Goal: Task Accomplishment & Management: Use online tool/utility

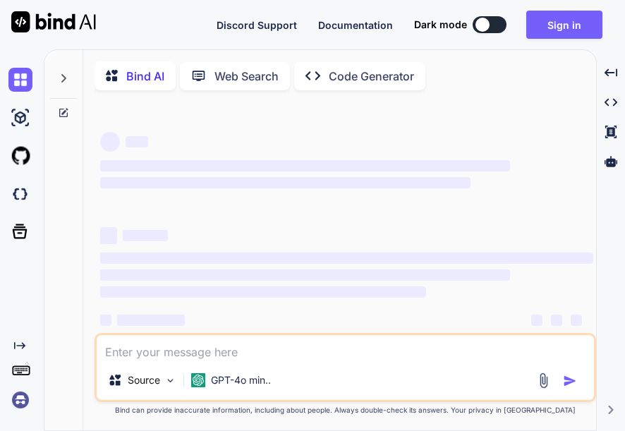
type textarea "x"
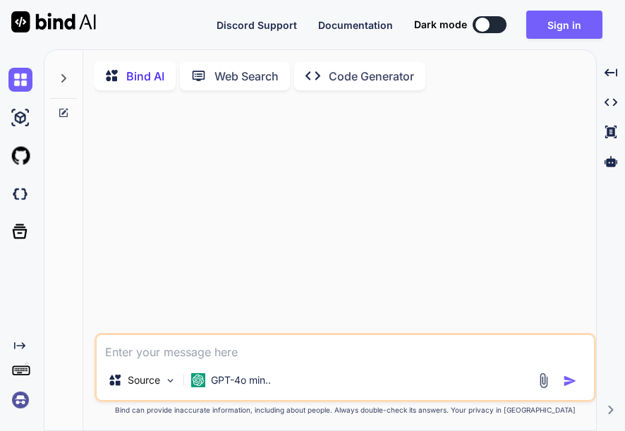
click at [16, 399] on img at bounding box center [20, 400] width 24 height 24
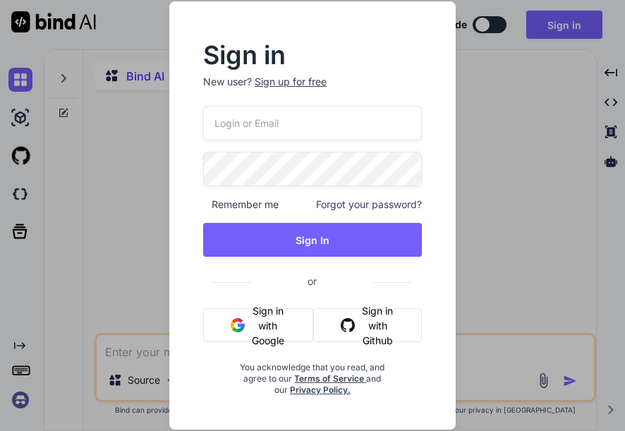
click at [20, 377] on div "Sign in New user? Sign up for free Remember me Forgot your password? Sign In or…" at bounding box center [312, 215] width 625 height 431
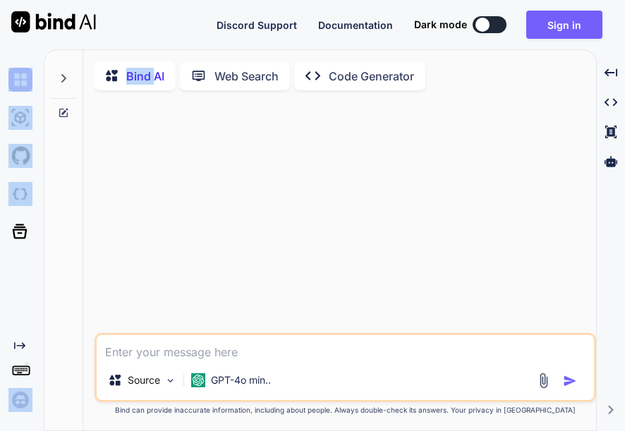
click at [20, 377] on icon at bounding box center [21, 370] width 20 height 20
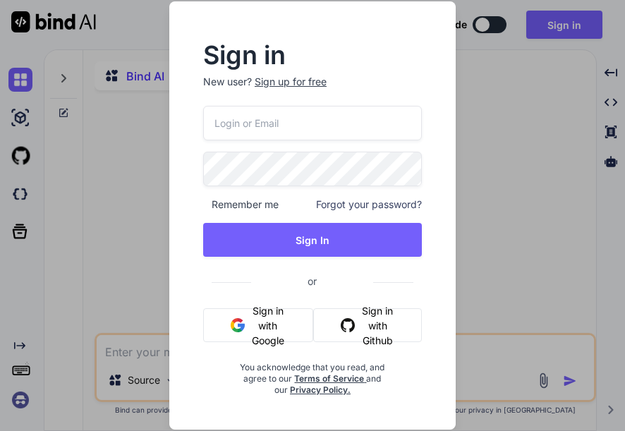
drag, startPoint x: 20, startPoint y: 377, endPoint x: 44, endPoint y: 226, distance: 153.5
click at [44, 226] on div "Sign in New user? Sign up for free Remember me Forgot your password? Sign In or…" at bounding box center [312, 215] width 625 height 431
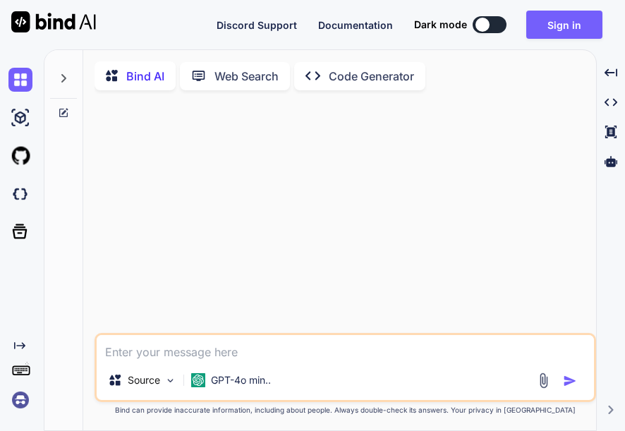
drag, startPoint x: 59, startPoint y: 75, endPoint x: 65, endPoint y: 69, distance: 8.0
click at [59, 75] on div at bounding box center [63, 84] width 38 height 68
click at [17, 67] on div at bounding box center [23, 80] width 30 height 38
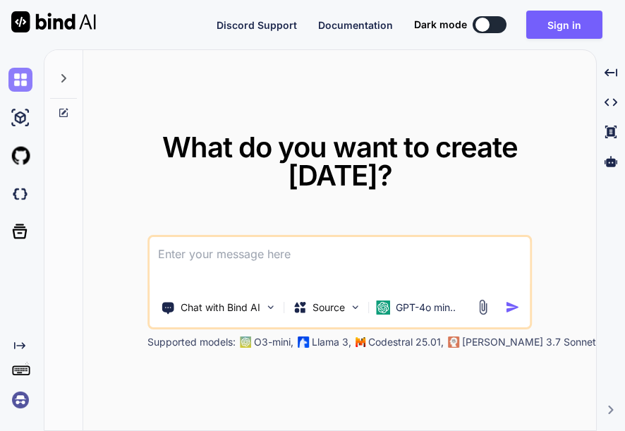
click at [20, 72] on img at bounding box center [20, 80] width 24 height 24
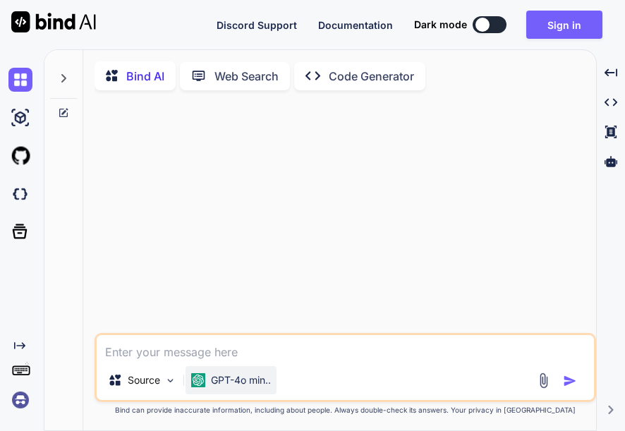
click at [231, 382] on p "GPT-4o min.." at bounding box center [241, 380] width 60 height 14
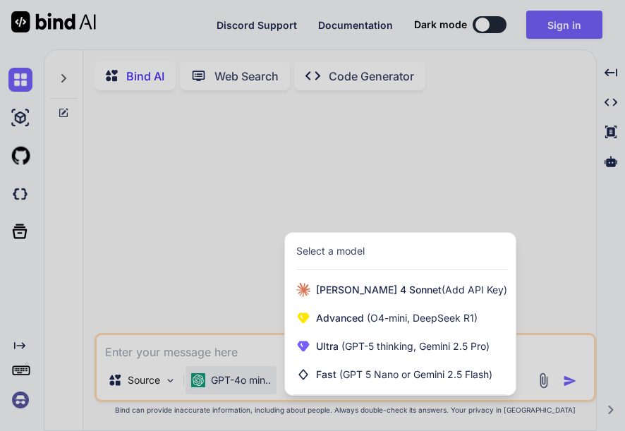
drag, startPoint x: 130, startPoint y: 291, endPoint x: 137, endPoint y: 398, distance: 106.7
click at [131, 292] on div at bounding box center [312, 215] width 625 height 431
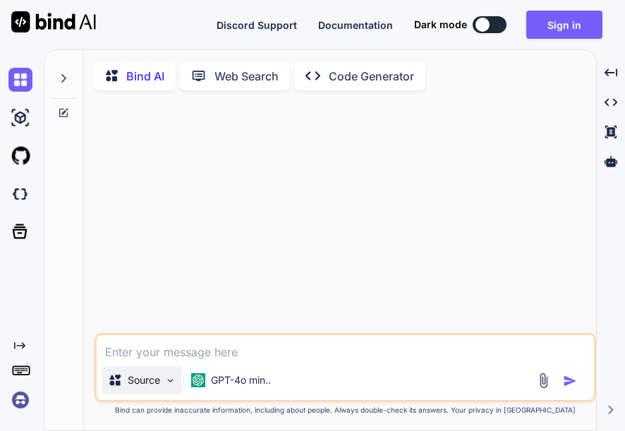
click at [138, 391] on div "Source" at bounding box center [142, 380] width 80 height 28
type textarea "x"
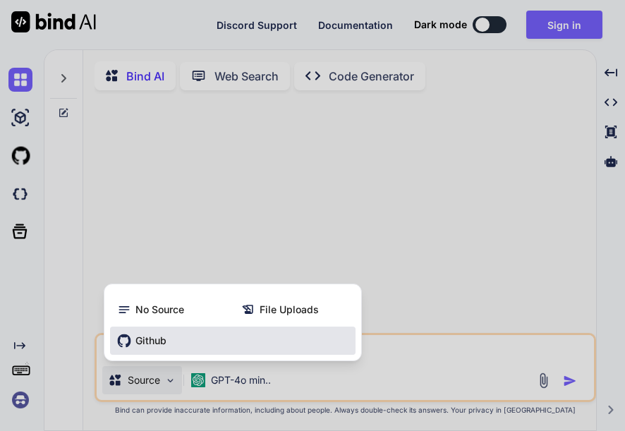
click at [182, 337] on div "Github" at bounding box center [232, 340] width 245 height 28
